Goal: Task Accomplishment & Management: Manage account settings

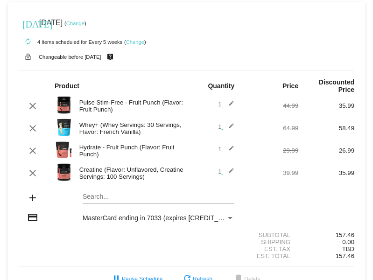
click at [226, 119] on div "clear Whey+ (Whey Servings: 30 Servings, Flavor: French Vanilla) 1 edit 64.99 5…" at bounding box center [186, 128] width 335 height 20
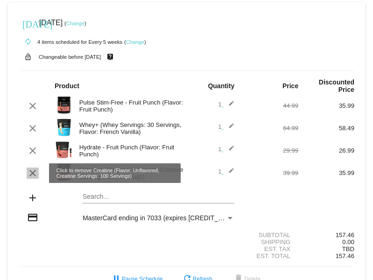
click at [33, 175] on mat-icon "clear" at bounding box center [32, 172] width 11 height 11
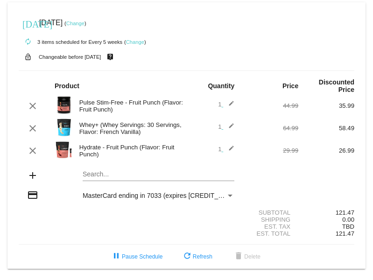
click at [84, 26] on link "Change" at bounding box center [75, 24] width 18 height 6
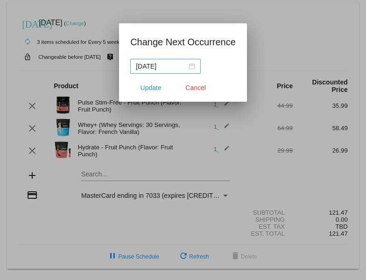
click at [193, 69] on div "[DATE]" at bounding box center [165, 66] width 59 height 10
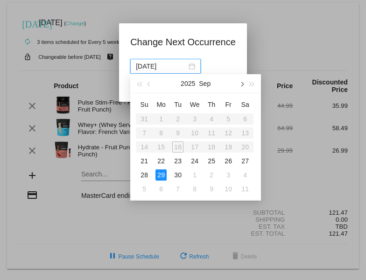
click at [243, 86] on button "button" at bounding box center [241, 83] width 10 height 19
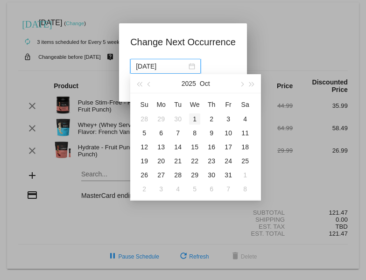
click at [197, 120] on div "1" at bounding box center [194, 118] width 11 height 11
type input "[DATE]"
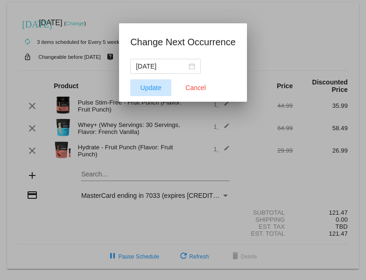
click at [155, 93] on button "Update" at bounding box center [150, 87] width 41 height 17
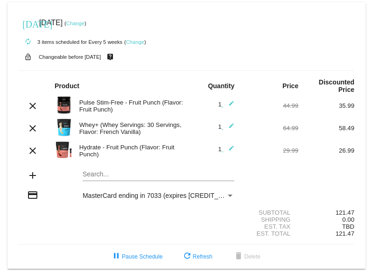
click at [84, 21] on link "Change" at bounding box center [75, 24] width 18 height 6
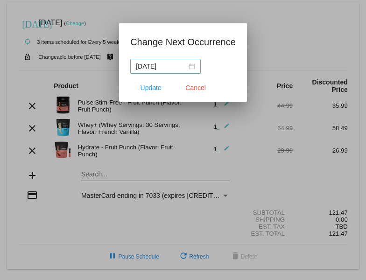
click at [193, 64] on div "[DATE]" at bounding box center [165, 66] width 59 height 10
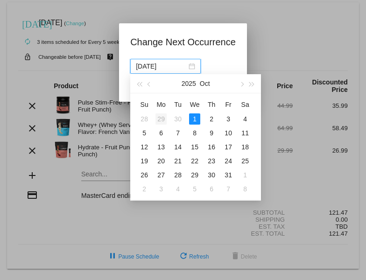
click at [165, 123] on div "29" at bounding box center [160, 118] width 11 height 11
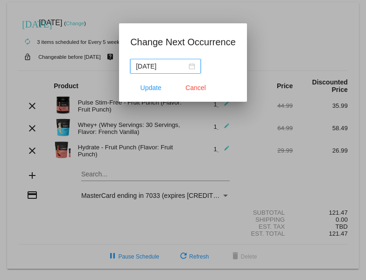
click at [195, 65] on nz-date-picker "[DATE]" at bounding box center [165, 66] width 70 height 15
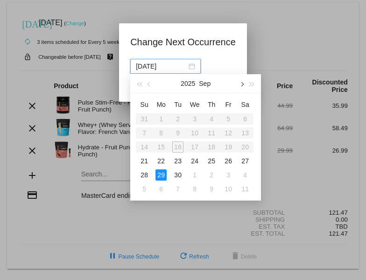
click at [243, 82] on button "button" at bounding box center [241, 83] width 10 height 19
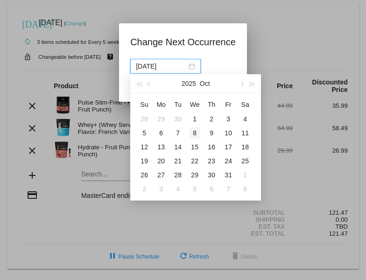
click at [198, 133] on div "8" at bounding box center [194, 132] width 11 height 11
type input "[DATE]"
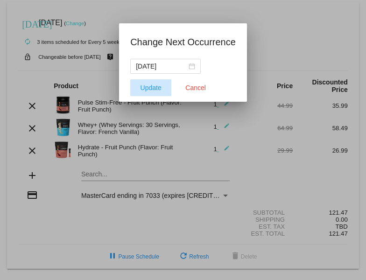
click at [157, 87] on span "Update" at bounding box center [150, 87] width 21 height 7
